Goal: Answer question/provide support

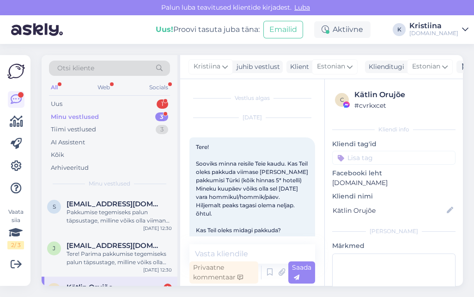
click at [126, 105] on div "Uus 1" at bounding box center [109, 104] width 121 height 13
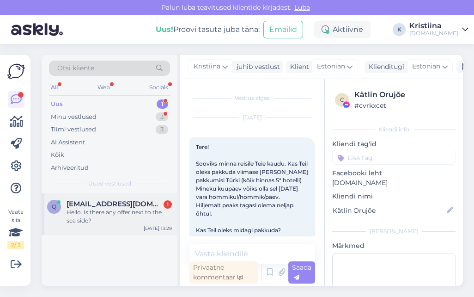
click at [119, 205] on span "[EMAIL_ADDRESS][DOMAIN_NAME]" at bounding box center [115, 204] width 96 height 8
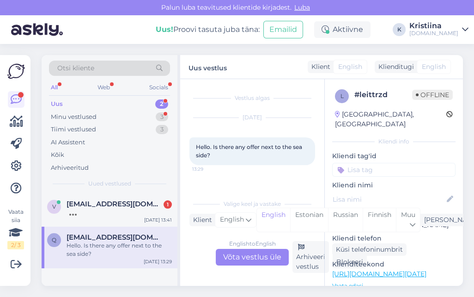
click at [116, 100] on div "Uus 2" at bounding box center [109, 104] width 121 height 13
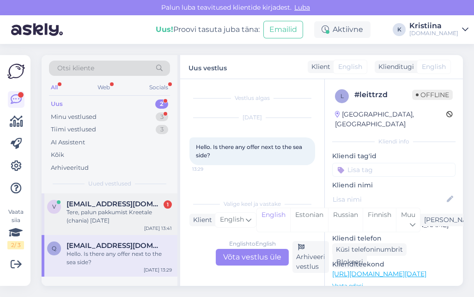
click at [105, 210] on div "Tere, palun pakkumist Kreetale (chania) [DATE]" at bounding box center [119, 216] width 105 height 17
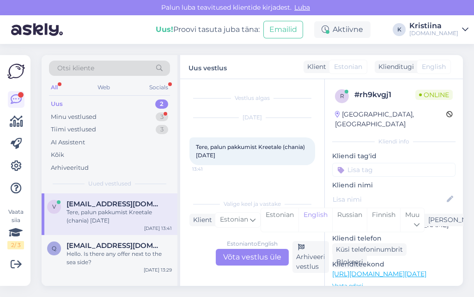
click at [268, 259] on div "Estonian to English Võta vestlus üle" at bounding box center [252, 257] width 73 height 17
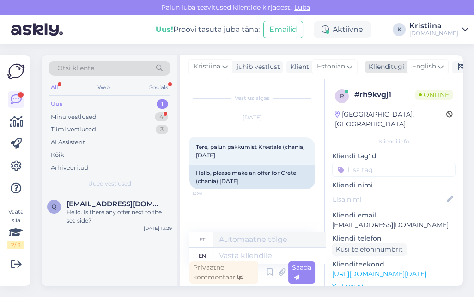
click at [428, 66] on span "English" at bounding box center [424, 66] width 24 height 10
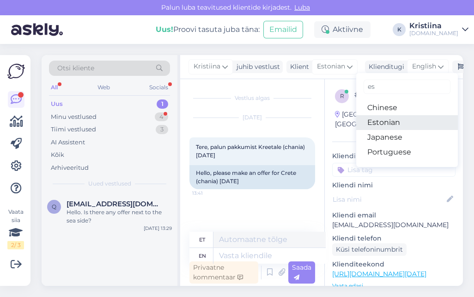
drag, startPoint x: 400, startPoint y: 122, endPoint x: 392, endPoint y: 129, distance: 11.2
click at [400, 122] on link "Estonian" at bounding box center [407, 122] width 102 height 15
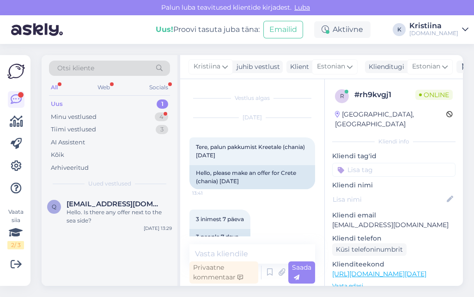
scroll to position [18, 0]
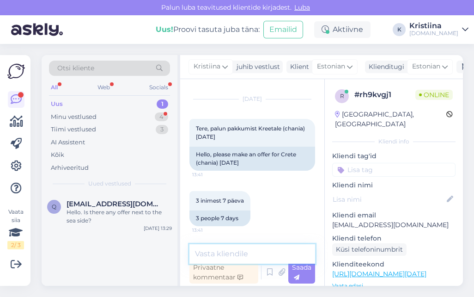
click at [251, 250] on textarea at bounding box center [253, 253] width 126 height 19
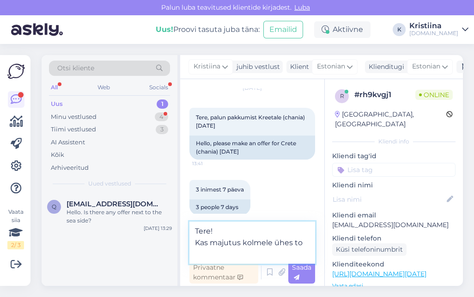
scroll to position [31, 0]
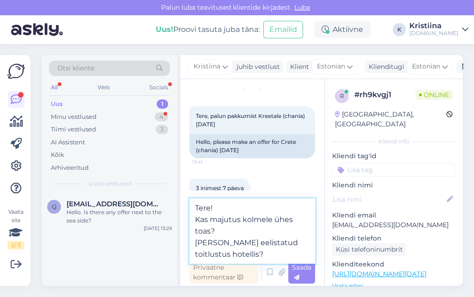
type textarea "Tere! Kas majutus kolmele ühes toas? [PERSON_NAME] eelistatud toitlustus hotell…"
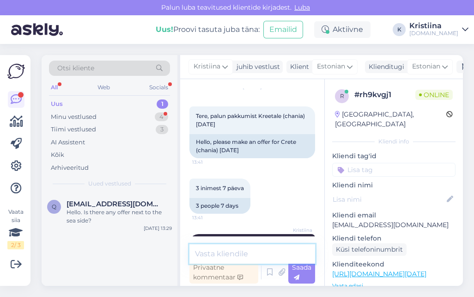
scroll to position [83, 0]
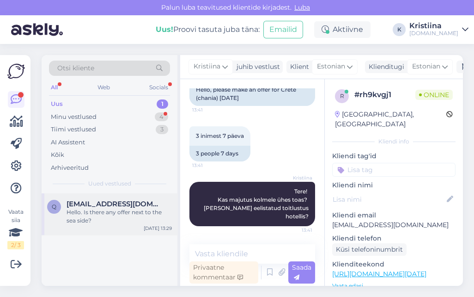
click at [147, 220] on div "Hello. Is there any offer next to the sea side?" at bounding box center [119, 216] width 105 height 17
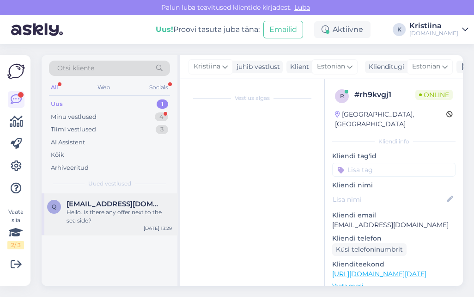
scroll to position [0, 0]
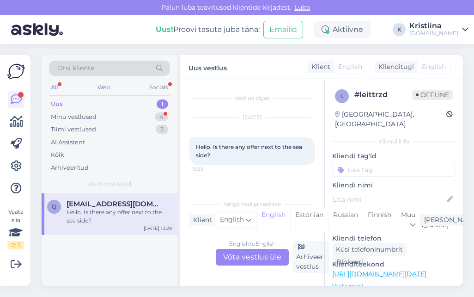
click at [267, 249] on div "English to English Võta vestlus üle" at bounding box center [252, 257] width 73 height 17
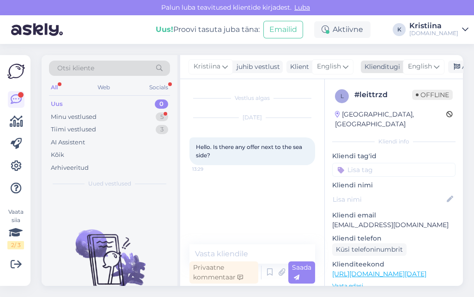
click at [417, 64] on span "English" at bounding box center [420, 66] width 24 height 10
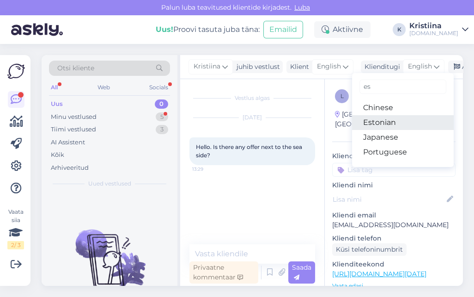
click at [399, 119] on link "Estonian" at bounding box center [403, 122] width 102 height 15
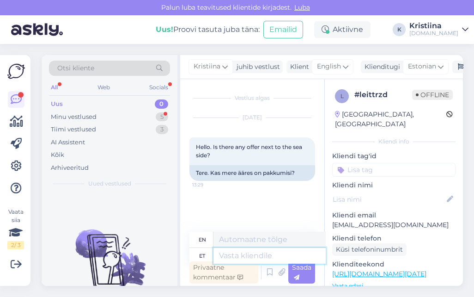
click at [253, 251] on textarea at bounding box center [270, 256] width 112 height 16
type textarea "Tere! M"
type textarea "Hello!"
type textarea "Tere! Millal soovi"
type textarea "Hello! When?"
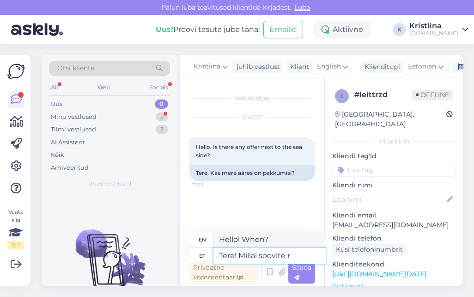
type textarea "Tere! Millal soovite re"
type textarea "Hello! When would you like"
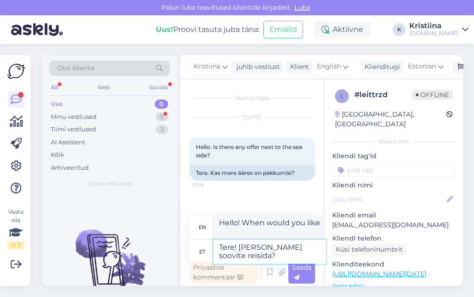
type textarea "Tere! [PERSON_NAME] soovite reisida?"
type textarea "Hello! When do you want to travel?"
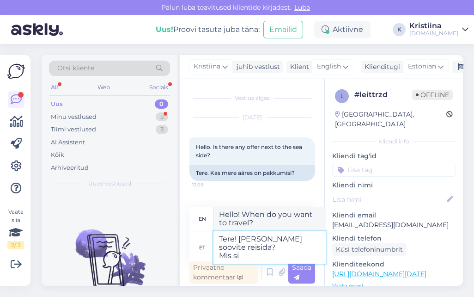
type textarea "Tere! [PERSON_NAME] soovite reisida? Mis sih"
type textarea "Hello! When do you want to travel? What"
type textarea "Tere! [PERSON_NAME] soovite reisida? Mis sihtkohast i"
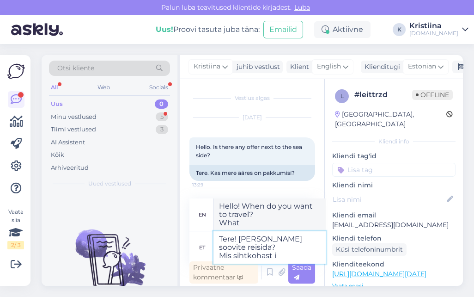
type textarea "Hello! When do you want to travel? Which destination?"
type textarea "Tere! [PERSON_NAME] soovite reisida? Mis sihtkohast [PERSON_NAME]"
type textarea "Hello! When do you want to travel? What destination are you from?"
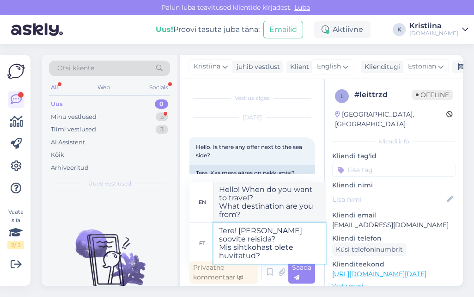
type textarea "Tere! [PERSON_NAME] soovite reisida? Mis sihtkohast olete huvitatud?"
type textarea "Hello! When would you like to travel? What destination are you interested in?"
type textarea "Tere! [PERSON_NAME] soovite reisida? Mis sihtkohast olete huvitatud?"
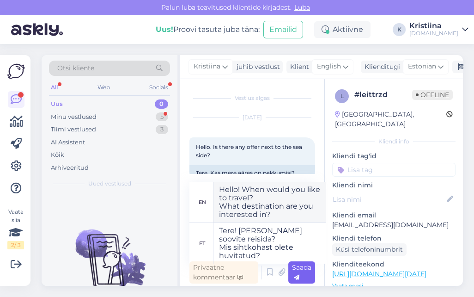
click at [301, 269] on span "Saada" at bounding box center [301, 272] width 19 height 18
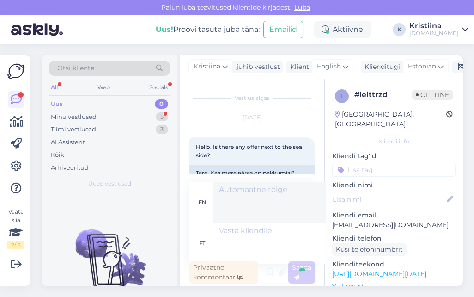
scroll to position [47, 0]
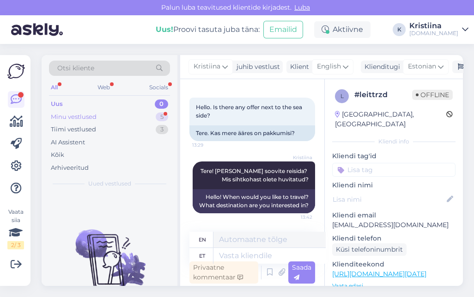
click at [129, 113] on div "Minu vestlused 5" at bounding box center [109, 116] width 121 height 13
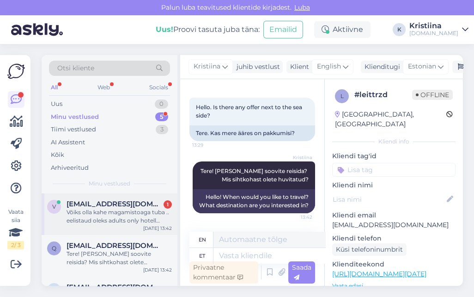
click at [115, 220] on div "Võiks olla kahe magamistoaga tuba .. eelistaud oleks adults only hotell alates …" at bounding box center [119, 216] width 105 height 17
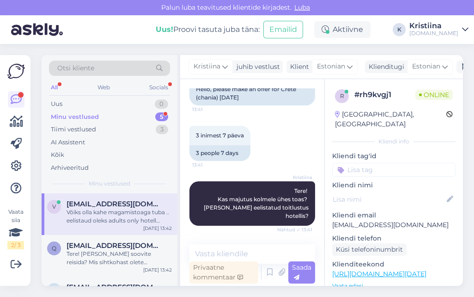
scroll to position [140, 0]
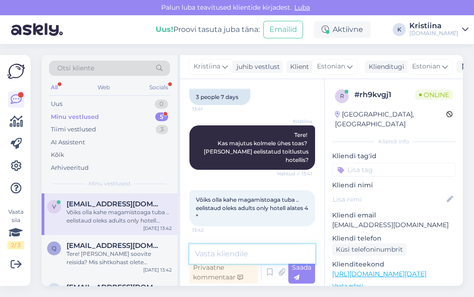
click at [245, 255] on textarea at bounding box center [253, 253] width 126 height 19
type textarea "N"
type textarea "Milline toitlustus oleks sobilik?"
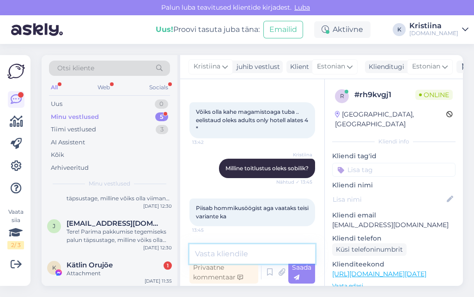
scroll to position [106, 0]
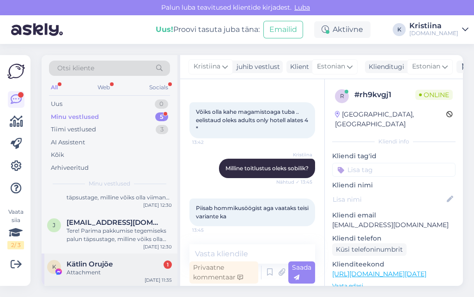
click at [120, 254] on div "K Kätlin Orujõe 1 Attachment [DATE] 11:35" at bounding box center [110, 269] width 136 height 33
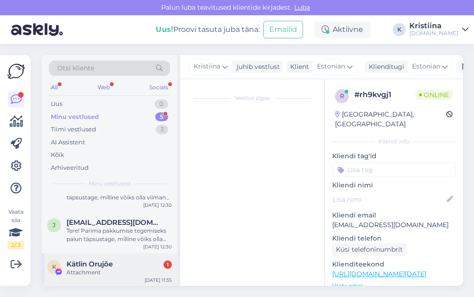
scroll to position [0, 0]
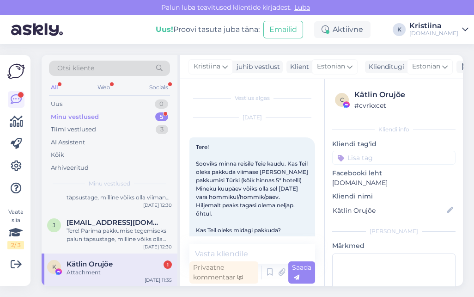
click at [117, 266] on div "Kätlin Orujõe 1" at bounding box center [119, 264] width 105 height 8
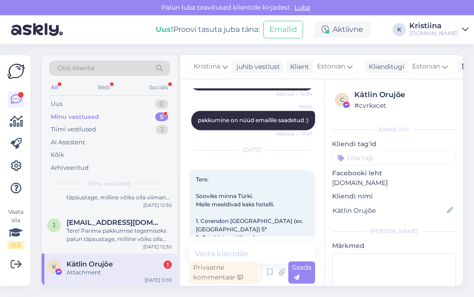
scroll to position [6551, 0]
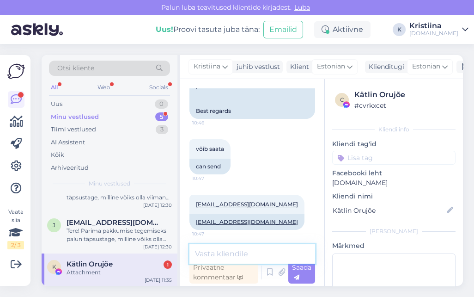
click at [243, 247] on textarea at bounding box center [253, 253] width 126 height 19
click at [125, 266] on div "Kätlin Orujõe 1" at bounding box center [119, 264] width 105 height 8
click at [116, 239] on div "Tere! Parima pakkumise tegemiseks palun täpsustage, milline võiks olla planeeri…" at bounding box center [119, 234] width 105 height 17
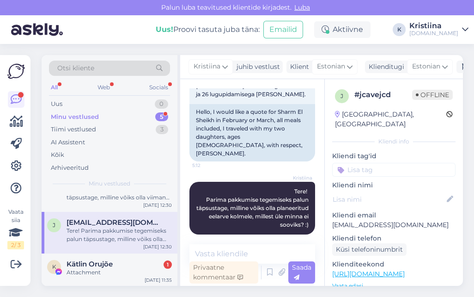
scroll to position [55, 0]
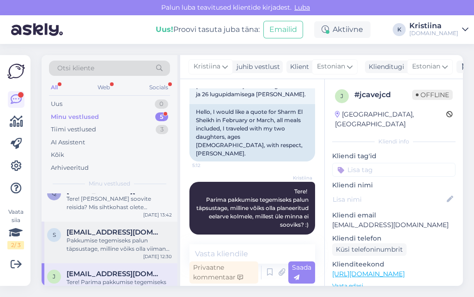
click at [125, 229] on span "[EMAIL_ADDRESS][DOMAIN_NAME]" at bounding box center [115, 232] width 96 height 8
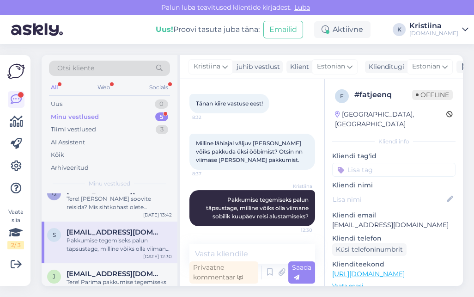
scroll to position [243, 0]
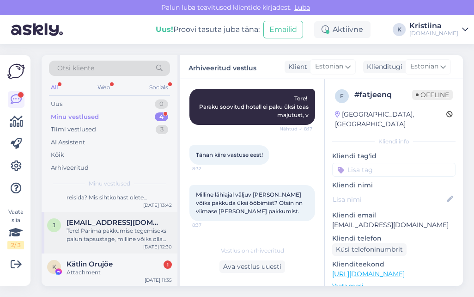
scroll to position [13, 0]
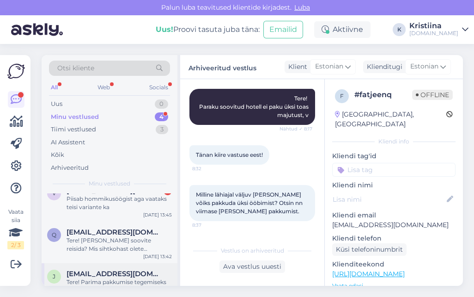
click at [124, 241] on div "Tere! [PERSON_NAME] soovite reisida? Mis sihtkohast olete huvitatud?" at bounding box center [119, 244] width 105 height 17
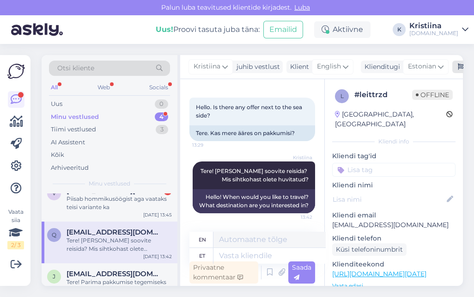
click at [461, 68] on icon at bounding box center [461, 67] width 6 height 6
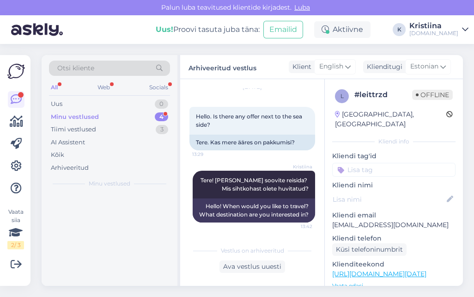
scroll to position [38, 0]
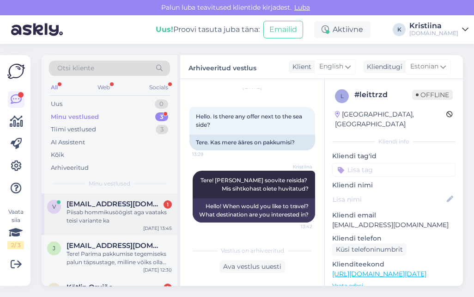
click at [130, 221] on div "Piisab hommikusöögist aga vaataks teisi variante ka" at bounding box center [119, 216] width 105 height 17
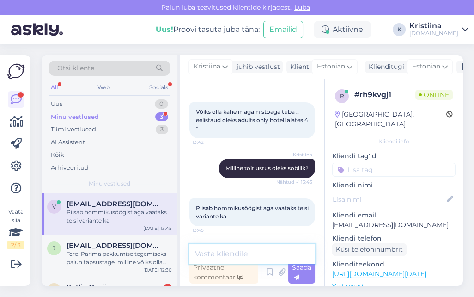
click at [241, 249] on textarea at bounding box center [253, 253] width 126 height 19
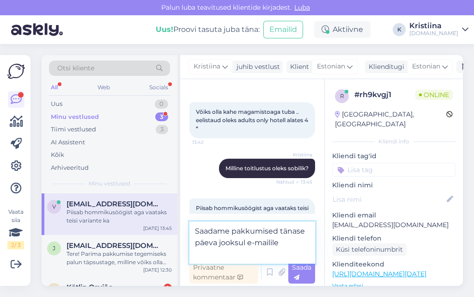
type textarea "Saadame pakkumised tänase päeva jooksul e-mailile '"
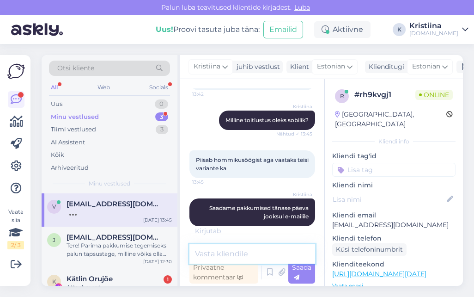
scroll to position [315, 0]
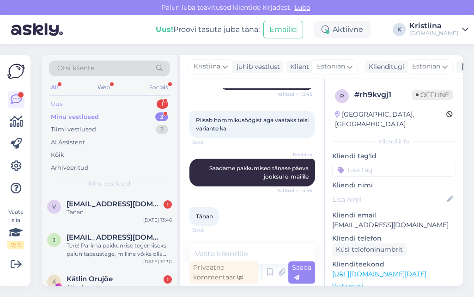
click at [126, 99] on div "Uus 1" at bounding box center [109, 104] width 121 height 13
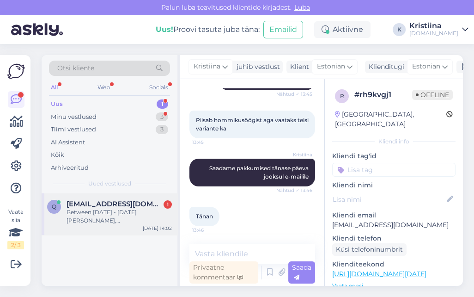
click at [117, 205] on span "[EMAIL_ADDRESS][DOMAIN_NAME]" at bounding box center [115, 204] width 96 height 8
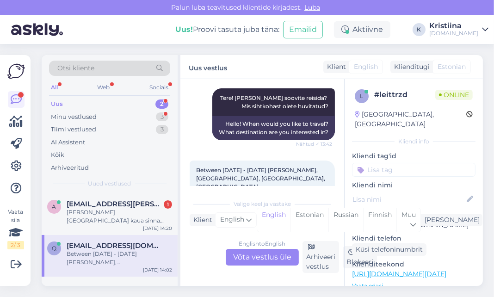
scroll to position [96, 0]
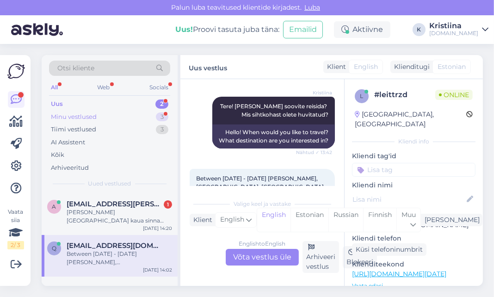
click at [124, 116] on div "Minu vestlused 3" at bounding box center [109, 116] width 121 height 13
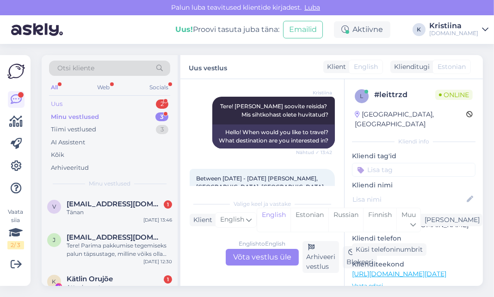
click at [116, 103] on div "Uus 2" at bounding box center [109, 104] width 121 height 13
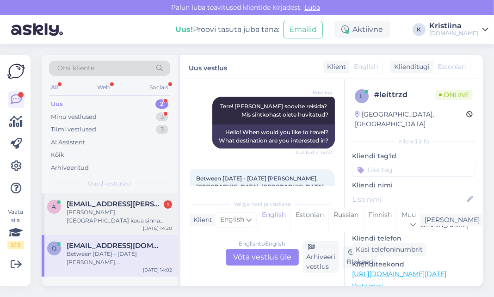
click at [112, 222] on div "[PERSON_NAME][GEOGRAPHIC_DATA] kaua sinna sõidab lennujaamast ?" at bounding box center [119, 216] width 105 height 17
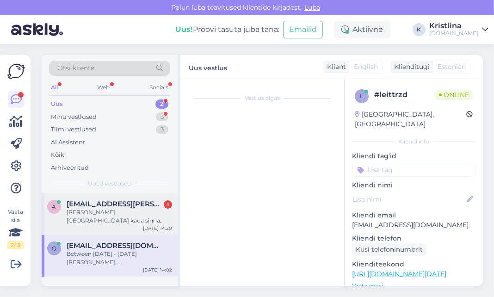
scroll to position [0, 0]
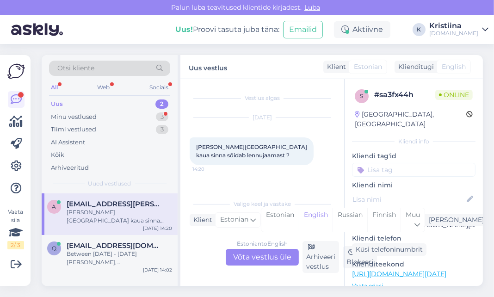
click at [256, 247] on div "Estonian to English" at bounding box center [262, 243] width 51 height 8
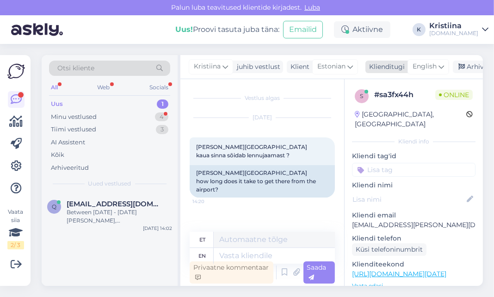
click at [421, 64] on span "English" at bounding box center [424, 66] width 24 height 10
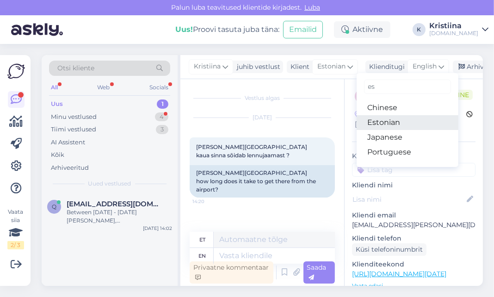
click at [397, 119] on link "Estonian" at bounding box center [407, 122] width 102 height 15
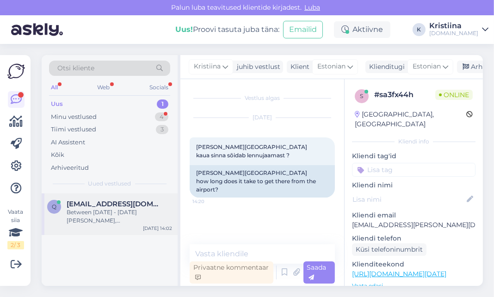
click at [130, 212] on div "Between [DATE] - [DATE] [PERSON_NAME], [GEOGRAPHIC_DATA], [GEOGRAPHIC_DATA], [G…" at bounding box center [119, 216] width 105 height 17
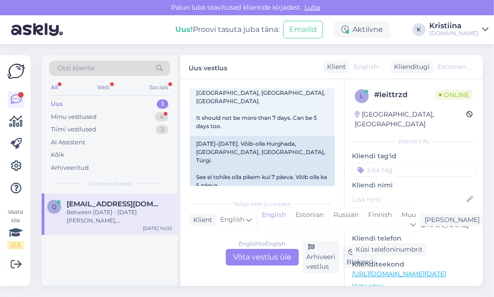
scroll to position [190, 0]
click at [281, 254] on div "English to English Võta vestlus üle" at bounding box center [262, 257] width 73 height 17
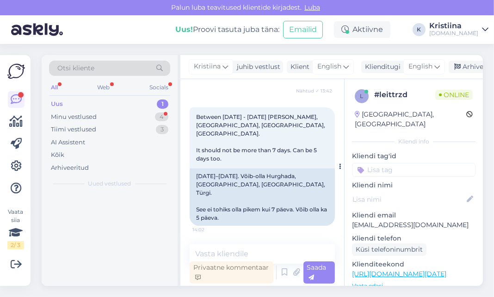
scroll to position [141, 0]
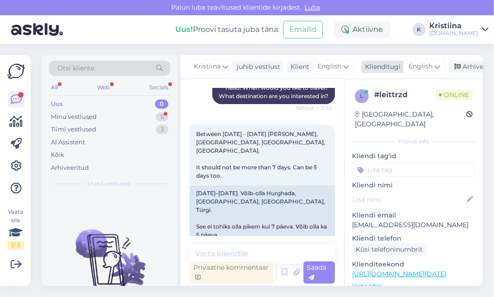
click at [422, 65] on span "English" at bounding box center [420, 66] width 24 height 10
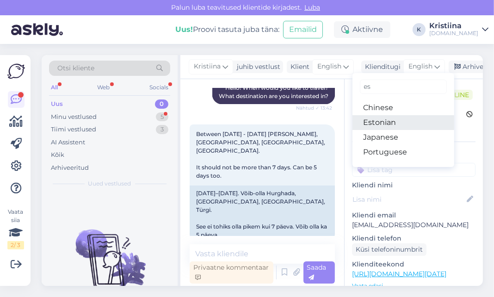
click at [396, 118] on link "Estonian" at bounding box center [403, 122] width 102 height 15
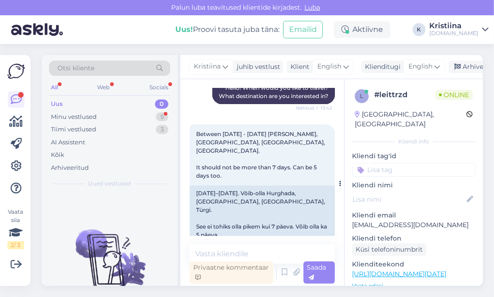
scroll to position [153, 0]
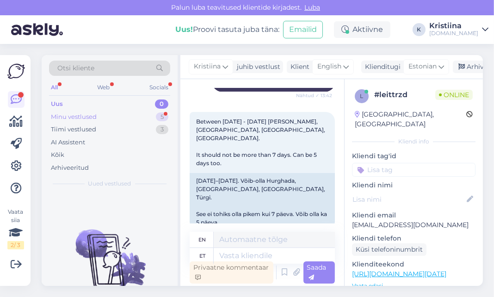
click at [152, 116] on div "Minu vestlused 5" at bounding box center [109, 116] width 121 height 13
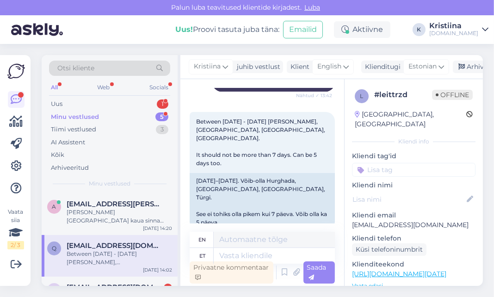
click at [148, 116] on div "Minu vestlused 5" at bounding box center [109, 116] width 121 height 13
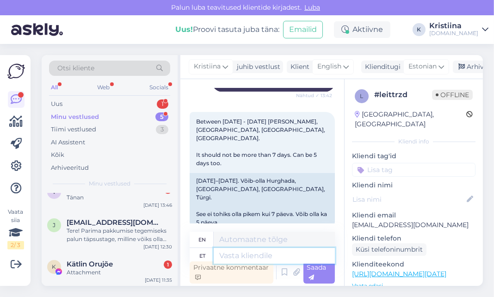
click at [239, 254] on textarea at bounding box center [274, 256] width 121 height 16
type textarea "Tere! KU"
type textarea "Hello!"
type textarea "Tere! KUi p"
type textarea "Hello! IF"
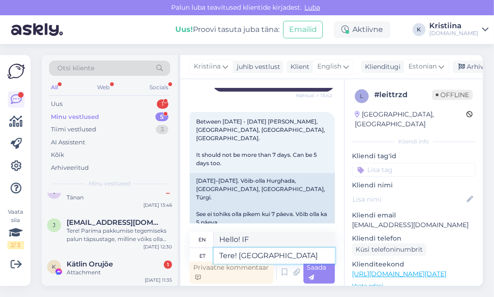
type textarea "Tere! Kuo p"
type textarea "Hello!"
type textarea "Tere! [PERSON_NAME]"
type textarea "Hello! If"
type textarea "Tere! Kui palju olek"
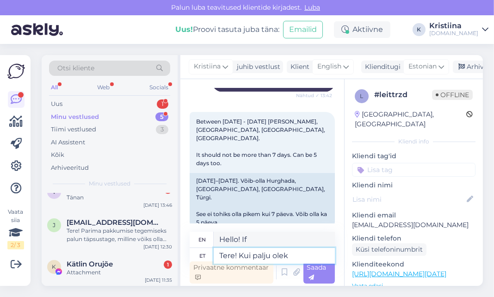
type textarea "Hello! How much?"
type textarea "Tere! Kui palju oleks rei"
type textarea "Hello! How much would it be?"
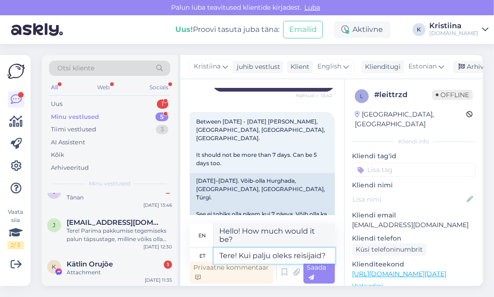
type textarea "Tere! Kui palju oleks reisijaid?"
type textarea "Hello! How many passengers would there be?"
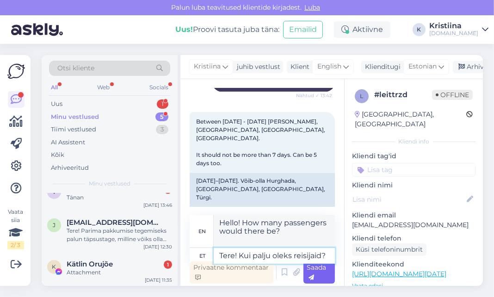
type textarea "Tere! Kui palju oleks reisijaid?"
click at [331, 274] on div "Saada" at bounding box center [319, 272] width 32 height 22
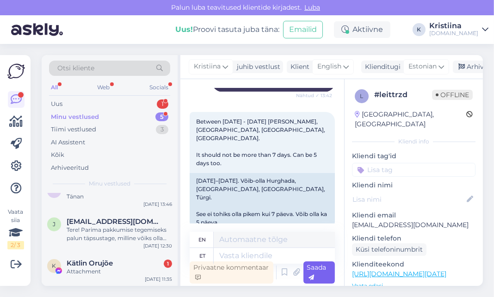
scroll to position [90, 0]
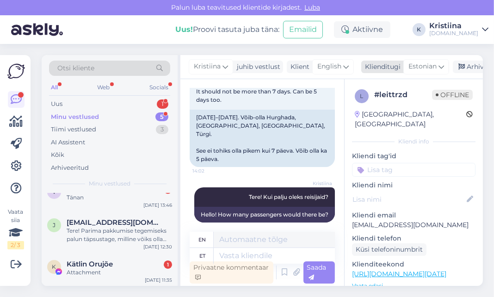
drag, startPoint x: 463, startPoint y: 66, endPoint x: 458, endPoint y: 72, distance: 7.9
click at [463, 65] on div "Arhiveeri vestlus" at bounding box center [488, 67] width 71 height 12
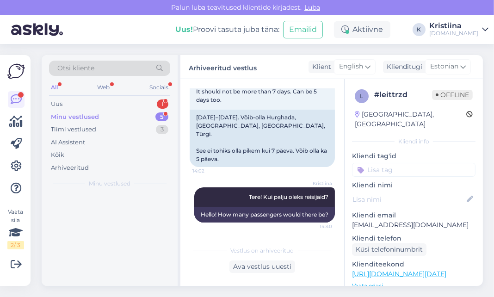
scroll to position [207, 0]
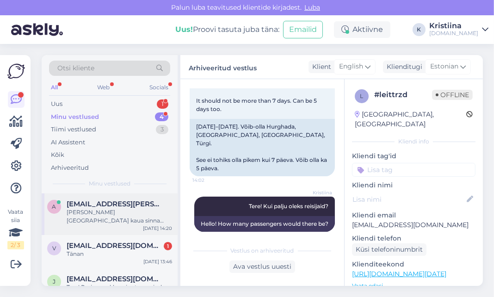
click at [110, 220] on div "[PERSON_NAME][GEOGRAPHIC_DATA] kaua sinna sõidab lennujaamast ?" at bounding box center [119, 216] width 105 height 17
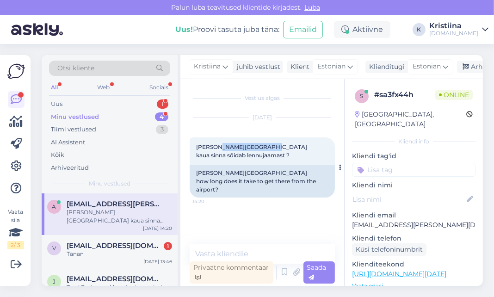
drag, startPoint x: 261, startPoint y: 147, endPoint x: 215, endPoint y: 147, distance: 46.2
click at [215, 147] on span "[PERSON_NAME][GEOGRAPHIC_DATA] kaua sinna sõidab lennujaamast ?" at bounding box center [251, 150] width 111 height 15
drag, startPoint x: 268, startPoint y: 145, endPoint x: 195, endPoint y: 146, distance: 73.0
click at [195, 146] on div "[PERSON_NAME][GEOGRAPHIC_DATA] kaua sinna sõidab lennujaamast ? 14:20" at bounding box center [262, 151] width 145 height 28
copy span "[PERSON_NAME][GEOGRAPHIC_DATA]"
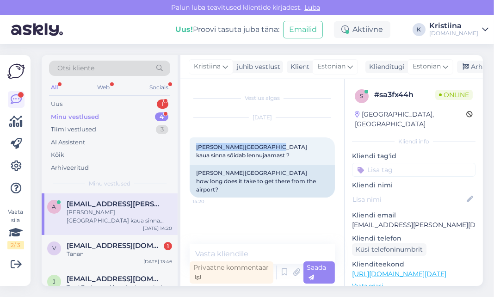
click at [390, 269] on link "[URL][DOMAIN_NAME][DATE]" at bounding box center [399, 273] width 94 height 8
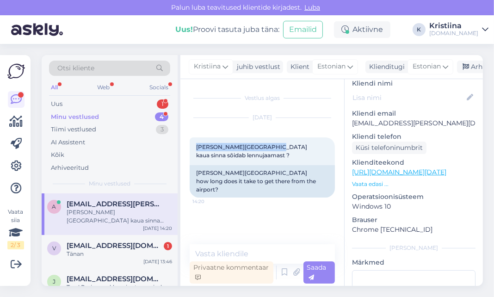
scroll to position [103, 0]
click at [368, 179] on p "Vaata edasi ..." at bounding box center [413, 183] width 123 height 8
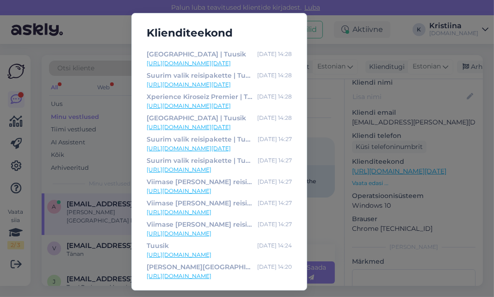
scroll to position [6, 0]
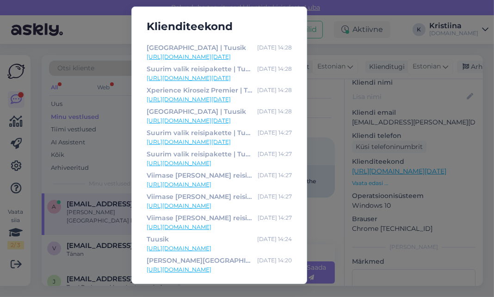
click at [186, 269] on link "[URL][DOMAIN_NAME]" at bounding box center [219, 269] width 145 height 8
click at [327, 90] on div "Klienditeekond Saint Star Kemer | Tuusik [DATE] 14:32 [URL][DOMAIN_NAME][DATE] …" at bounding box center [247, 148] width 494 height 297
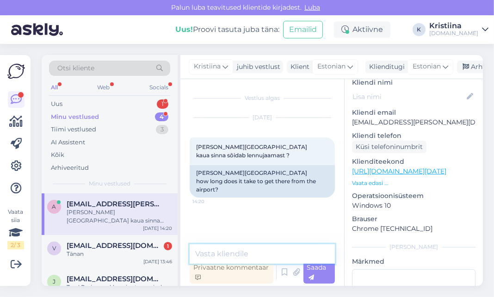
click at [248, 248] on textarea at bounding box center [262, 253] width 145 height 19
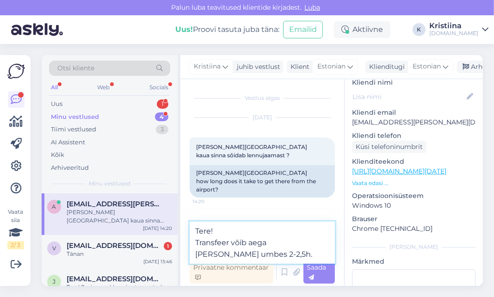
type textarea "Tere! Transfeer võib aega [PERSON_NAME] umbes 2-2,5h."
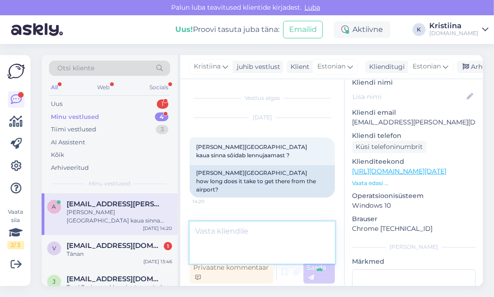
scroll to position [19, 0]
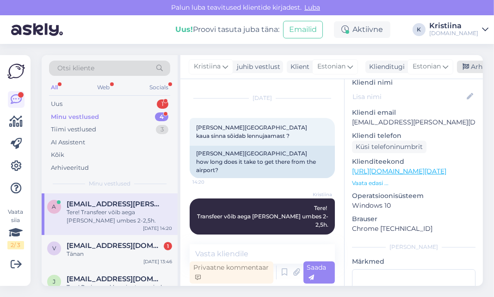
click at [466, 69] on icon at bounding box center [465, 67] width 6 height 6
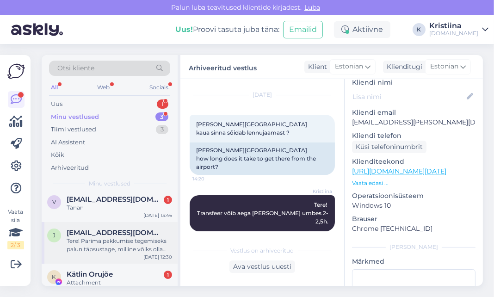
scroll to position [0, 0]
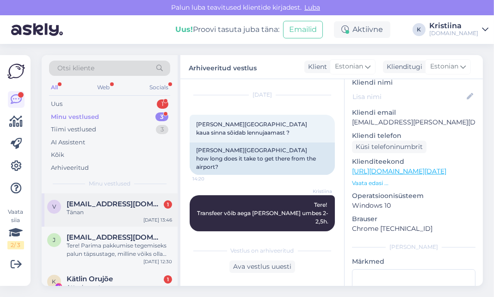
click at [101, 216] on div "V [EMAIL_ADDRESS][DOMAIN_NAME] 1 Tänan [DATE] 13:46" at bounding box center [110, 209] width 136 height 33
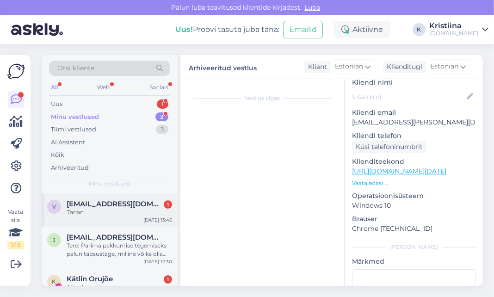
scroll to position [299, 0]
